Goal: Register for event/course

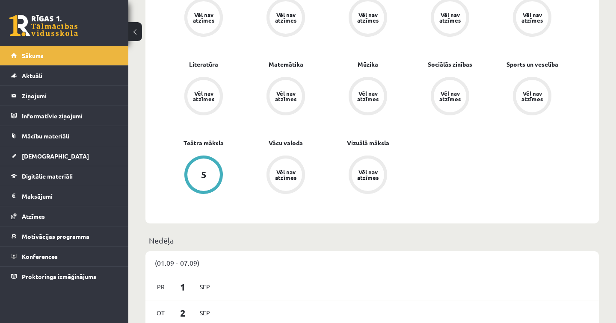
scroll to position [351, 0]
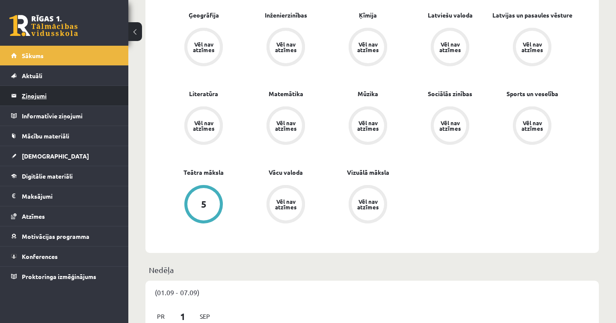
click at [44, 94] on legend "Ziņojumi 0" at bounding box center [70, 96] width 96 height 20
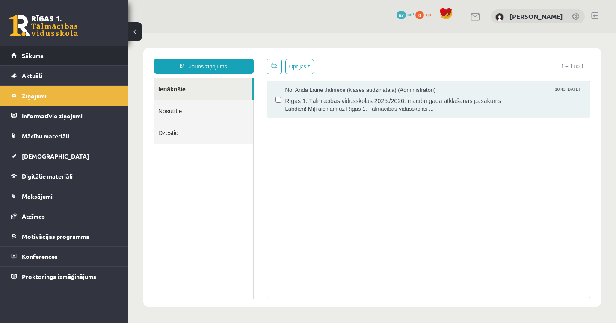
click at [42, 51] on link "Sākums" at bounding box center [64, 56] width 107 height 20
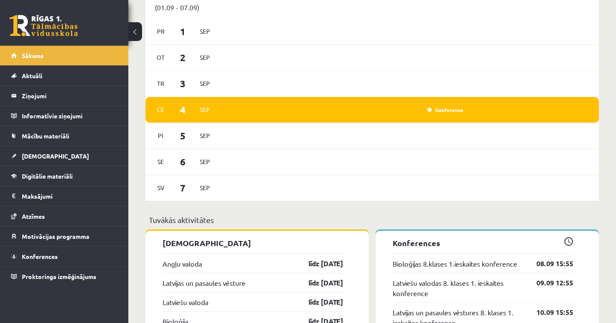
scroll to position [705, 0]
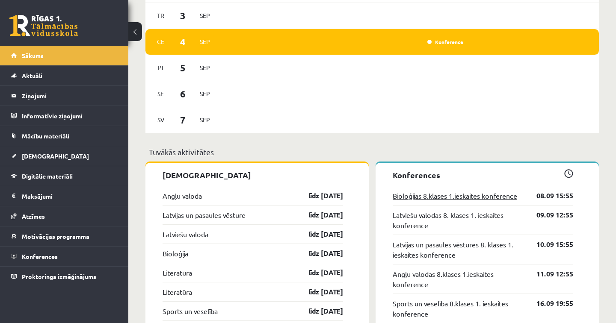
click at [479, 199] on link "Bioloģijas 8.klases 1.ieskaites konference" at bounding box center [455, 196] width 124 height 10
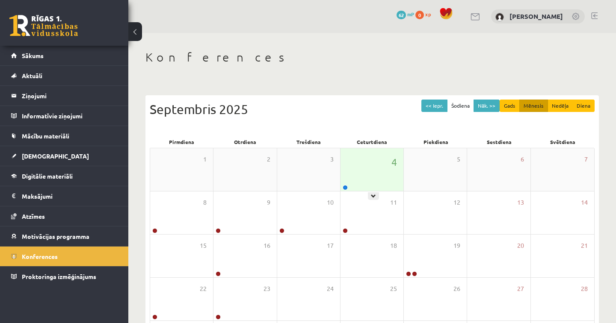
click at [373, 185] on div "4" at bounding box center [372, 169] width 63 height 43
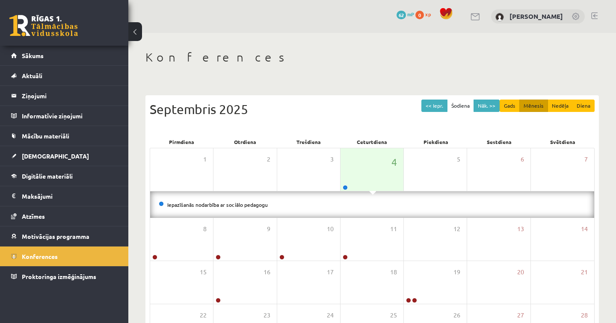
click at [239, 208] on li "Iepazīšanās nodarbība ar sociālo pedagogu" at bounding box center [372, 204] width 427 height 9
click at [233, 205] on link "Iepazīšanās nodarbība ar sociālo pedagogu" at bounding box center [217, 204] width 101 height 7
